Goal: Information Seeking & Learning: Learn about a topic

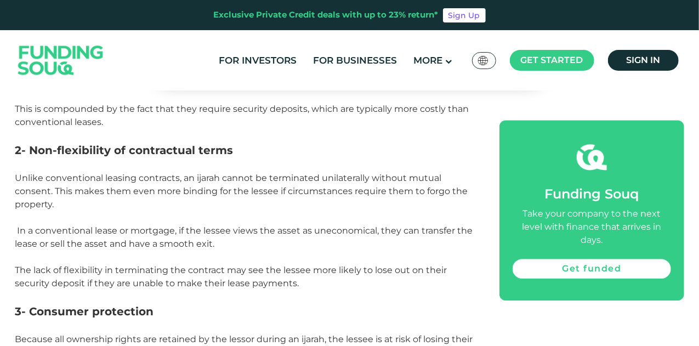
scroll to position [1315, 0]
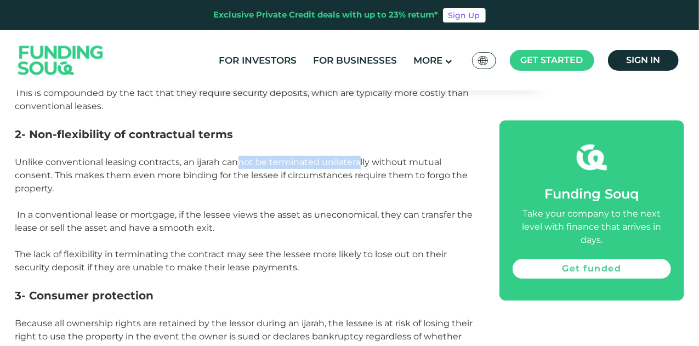
drag, startPoint x: 241, startPoint y: 147, endPoint x: 390, endPoint y: 150, distance: 148.5
click at [361, 156] on p "Unlike conventional leasing contracts, an ijarah cannot be terminated unilatera…" at bounding box center [245, 175] width 460 height 39
click at [401, 157] on span "Unlike conventional leasing contracts, an ijarah cannot be terminated unilatera…" at bounding box center [241, 175] width 453 height 37
click at [259, 157] on span "Unlike conventional leasing contracts, an ijarah cannot be terminated unilatera…" at bounding box center [241, 175] width 453 height 37
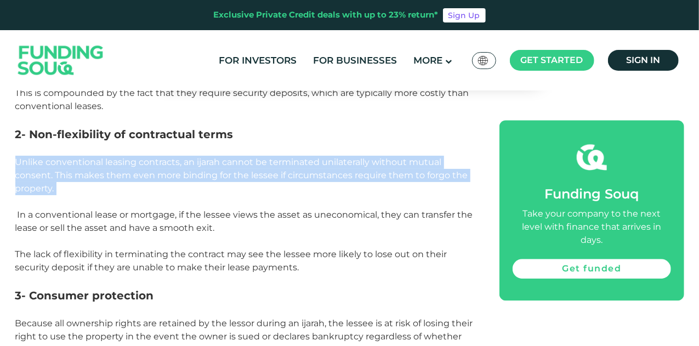
click at [259, 157] on span "Unlike conventional leasing contracts, an ijarah cannot be terminated unilatera…" at bounding box center [241, 175] width 453 height 37
click at [225, 157] on span "Unlike conventional leasing contracts, an ijarah cannot be terminated unilatera…" at bounding box center [241, 175] width 453 height 37
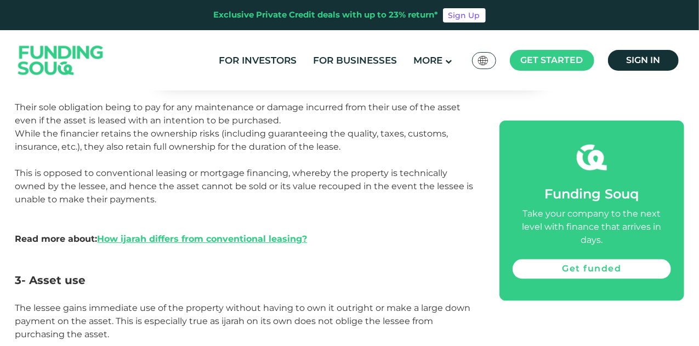
scroll to position [767, 0]
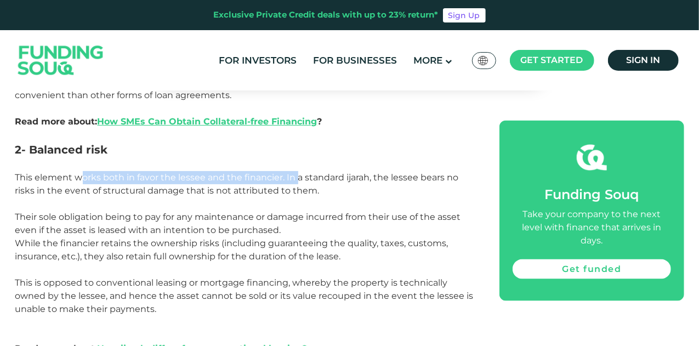
drag, startPoint x: 84, startPoint y: 167, endPoint x: 297, endPoint y: 164, distance: 213.1
click at [297, 172] on span "This element works both in favor the lessee and the financier. In a standard ij…" at bounding box center [236, 184] width 443 height 24
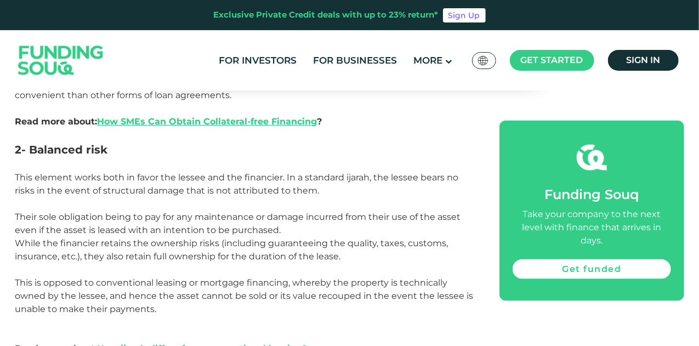
click at [299, 174] on span "This element works both in favor the lessee and the financier. In a standard ij…" at bounding box center [236, 184] width 443 height 24
drag, startPoint x: 81, startPoint y: 207, endPoint x: 233, endPoint y: 205, distance: 152.3
click at [233, 211] on span "Their sole obligation being to pay for any maintenance or damage incurred from …" at bounding box center [237, 223] width 445 height 24
click at [234, 213] on span "Their sole obligation being to pay for any maintenance or damage incurred from …" at bounding box center [237, 223] width 445 height 24
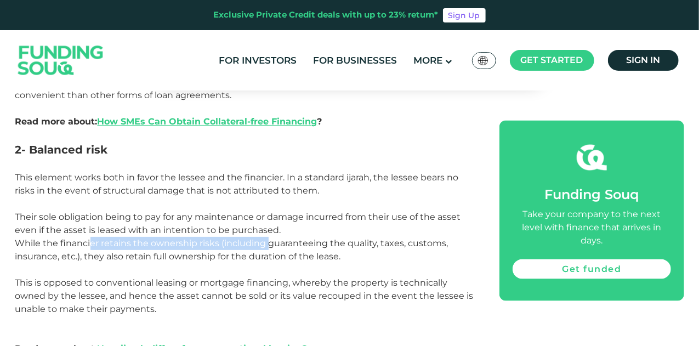
drag, startPoint x: 89, startPoint y: 228, endPoint x: 268, endPoint y: 232, distance: 179.2
click at [268, 238] on span "While the financier retains the ownership risks (including guaranteeing the qua…" at bounding box center [231, 250] width 433 height 24
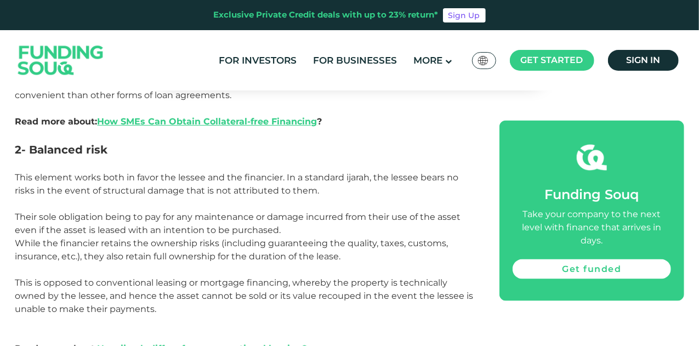
click at [225, 237] on p "While the financier retains the ownership risks (including guaranteeing the qua…" at bounding box center [245, 250] width 460 height 26
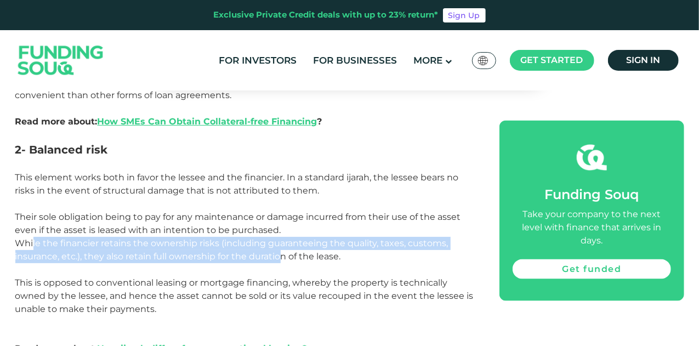
drag, startPoint x: 32, startPoint y: 229, endPoint x: 283, endPoint y: 241, distance: 251.2
click at [283, 241] on span "While the financier retains the ownership risks (including guaranteeing the qua…" at bounding box center [231, 250] width 433 height 24
click at [269, 237] on p "While the financier retains the ownership risks (including guaranteeing the qua…" at bounding box center [245, 250] width 460 height 26
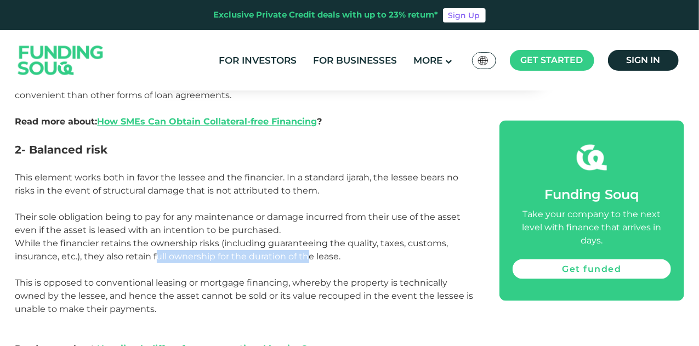
drag, startPoint x: 158, startPoint y: 242, endPoint x: 311, endPoint y: 245, distance: 152.9
click at [311, 245] on span "While the financier retains the ownership risks (including guaranteeing the qua…" at bounding box center [231, 250] width 433 height 24
drag, startPoint x: 105, startPoint y: 245, endPoint x: 314, endPoint y: 245, distance: 208.7
click at [314, 245] on span "While the financier retains the ownership risks (including guaranteeing the qua…" at bounding box center [231, 250] width 433 height 24
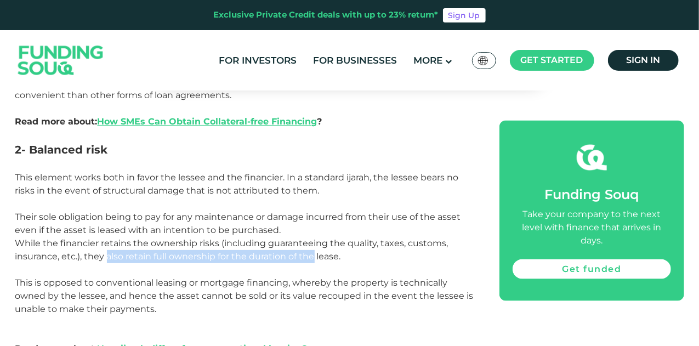
click at [314, 245] on span "While the financier retains the ownership risks (including guaranteeing the qua…" at bounding box center [231, 250] width 433 height 24
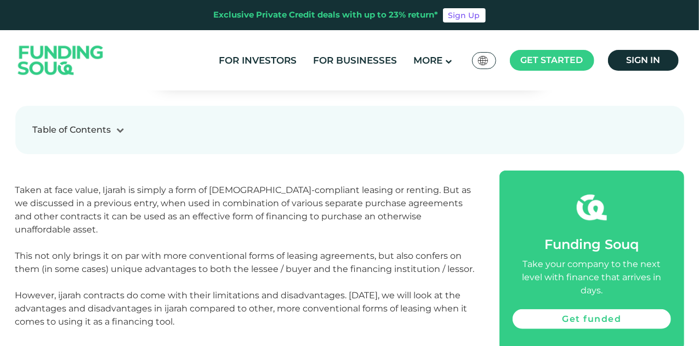
scroll to position [329, 0]
